Goal: Task Accomplishment & Management: Manage account settings

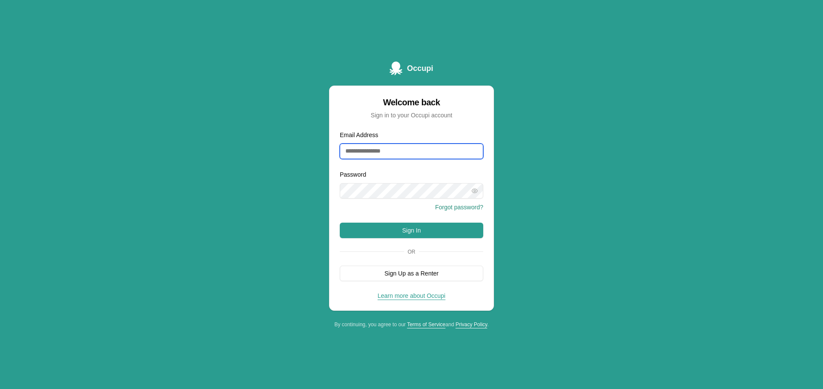
click at [405, 153] on input "Email Address" at bounding box center [411, 150] width 143 height 15
type input "**********"
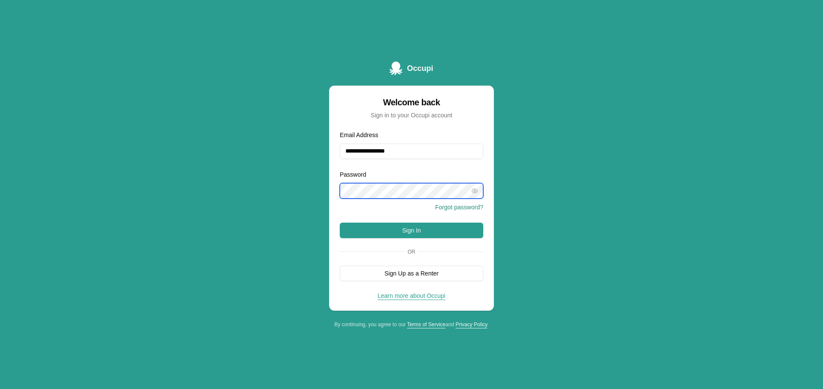
click at [340, 223] on button "Sign In" at bounding box center [411, 230] width 143 height 15
